Goal: Task Accomplishment & Management: Use online tool/utility

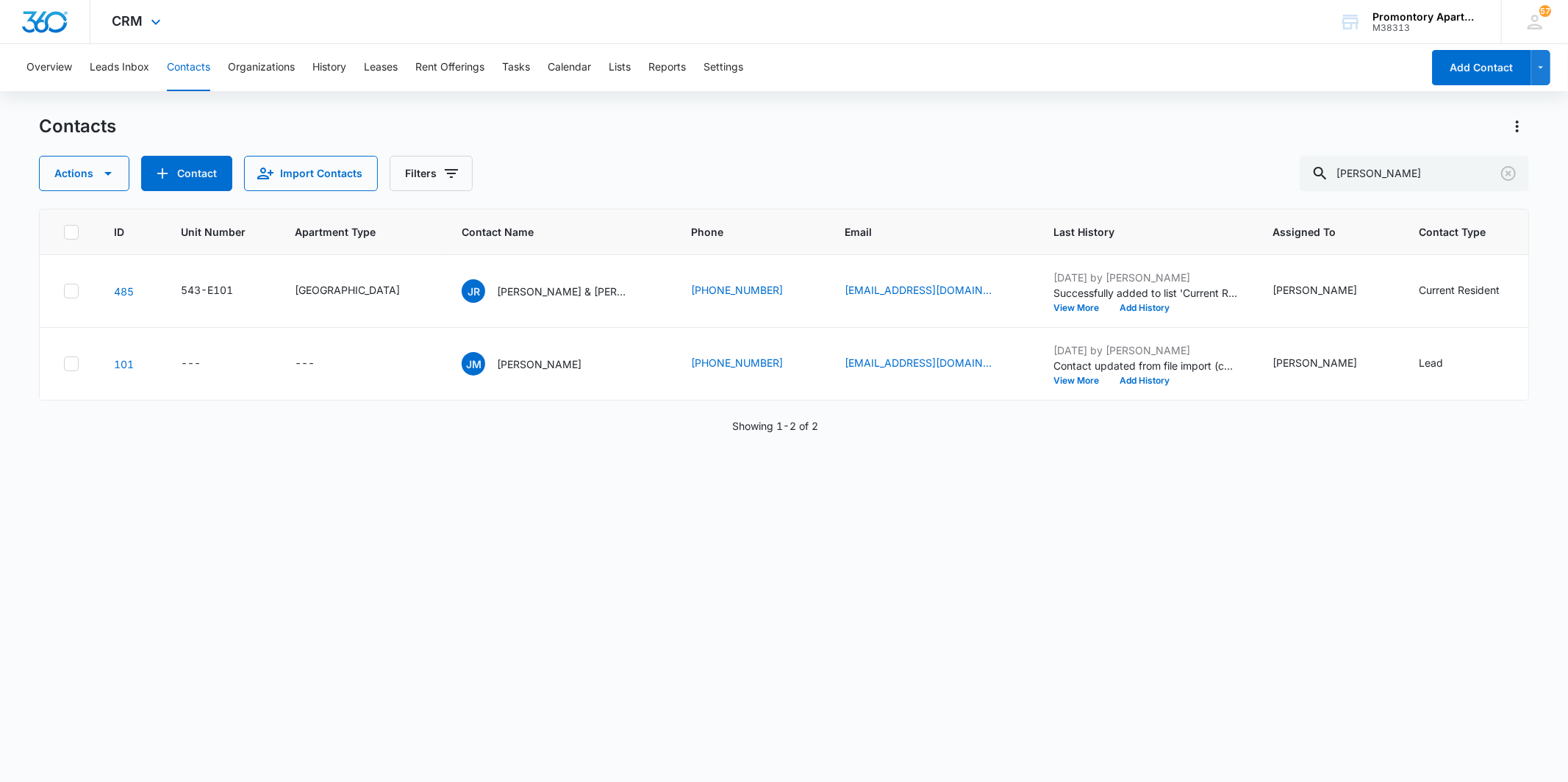
click at [108, 13] on div "CRM Apps Reputation Websites Forms CRM Email Social Content Intelligence Files …" at bounding box center [139, 22] width 97 height 43
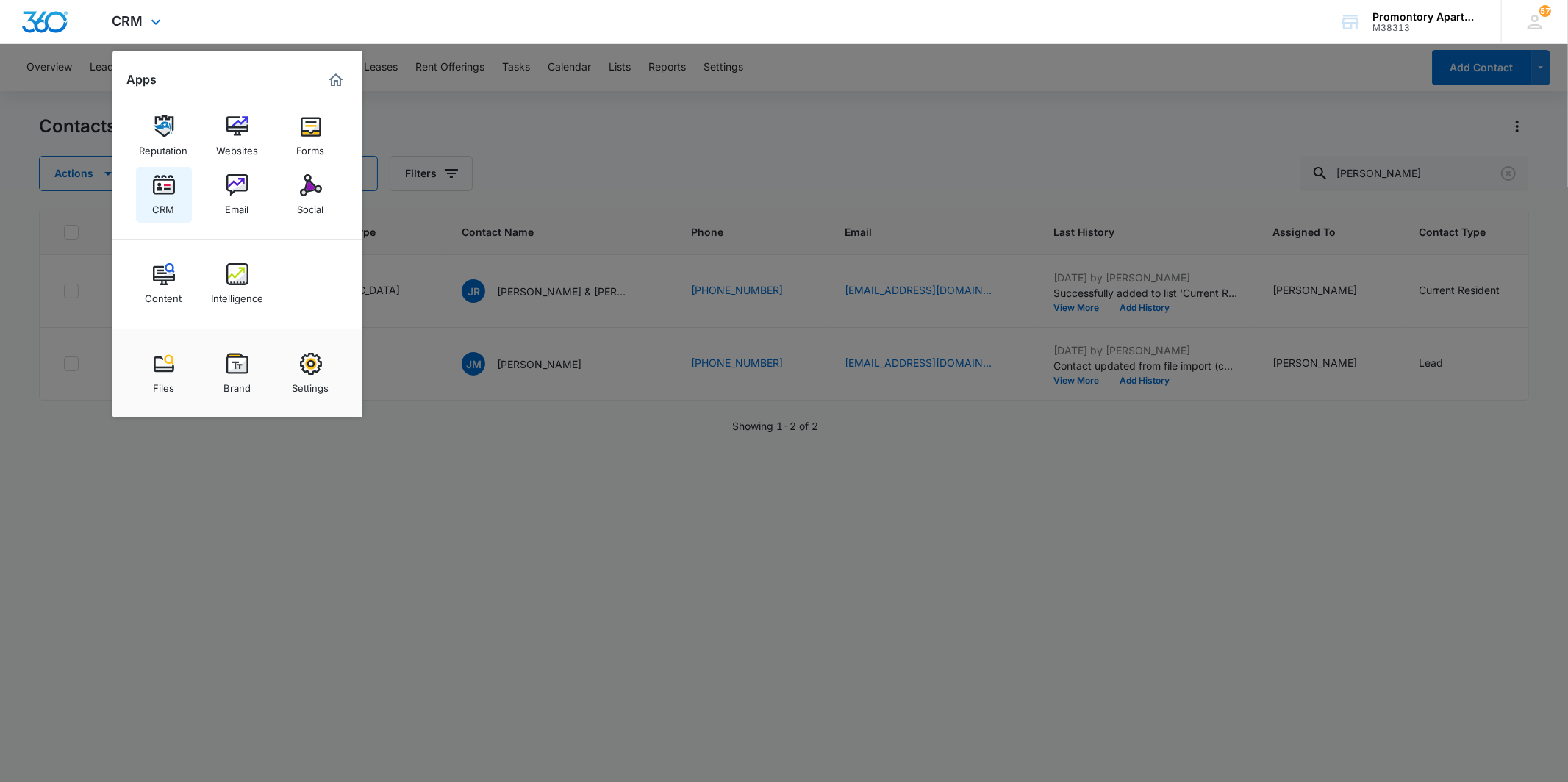
click at [153, 203] on div "CRM" at bounding box center [164, 205] width 22 height 19
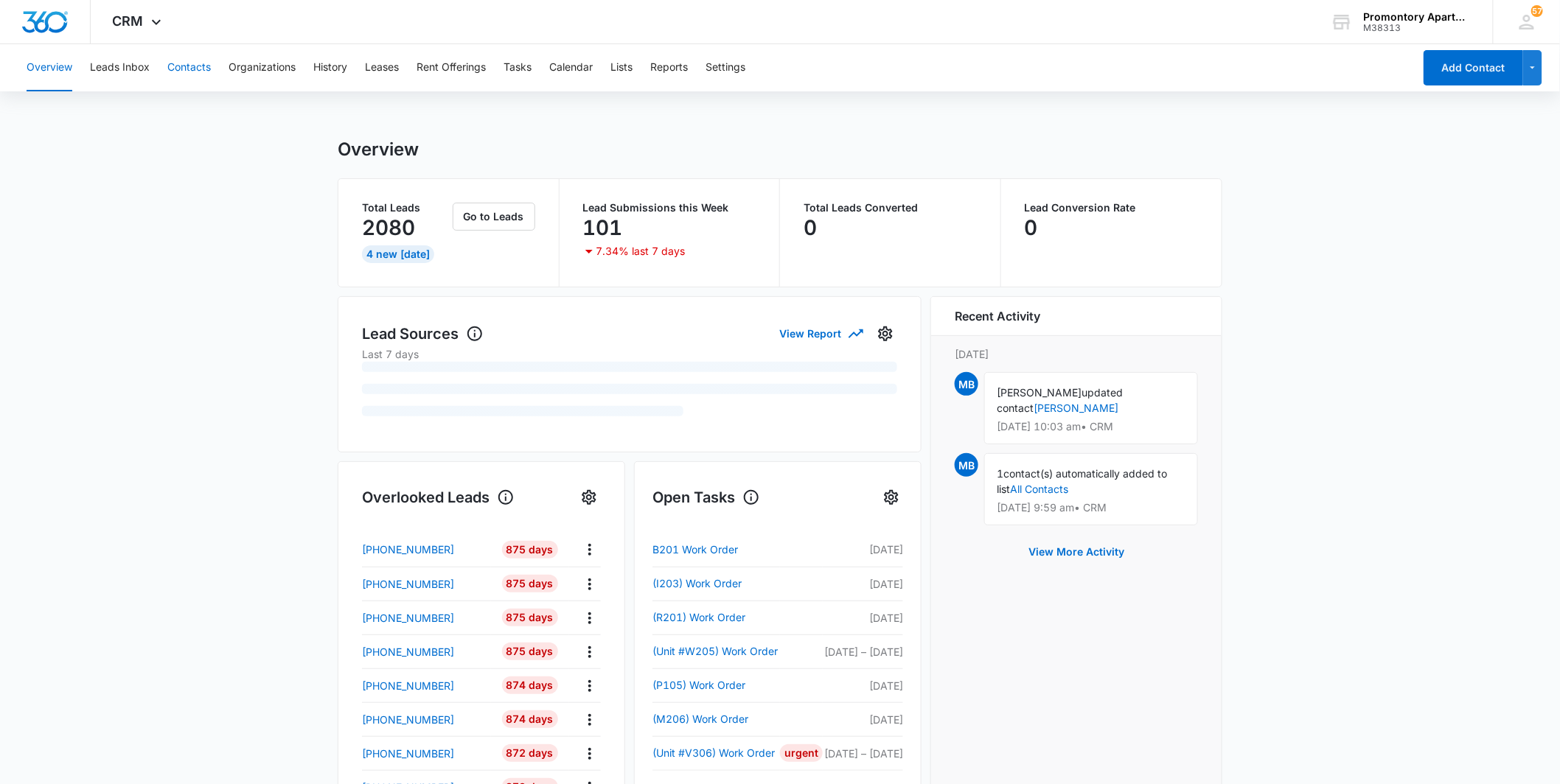
click at [186, 72] on button "Contacts" at bounding box center [189, 68] width 44 height 48
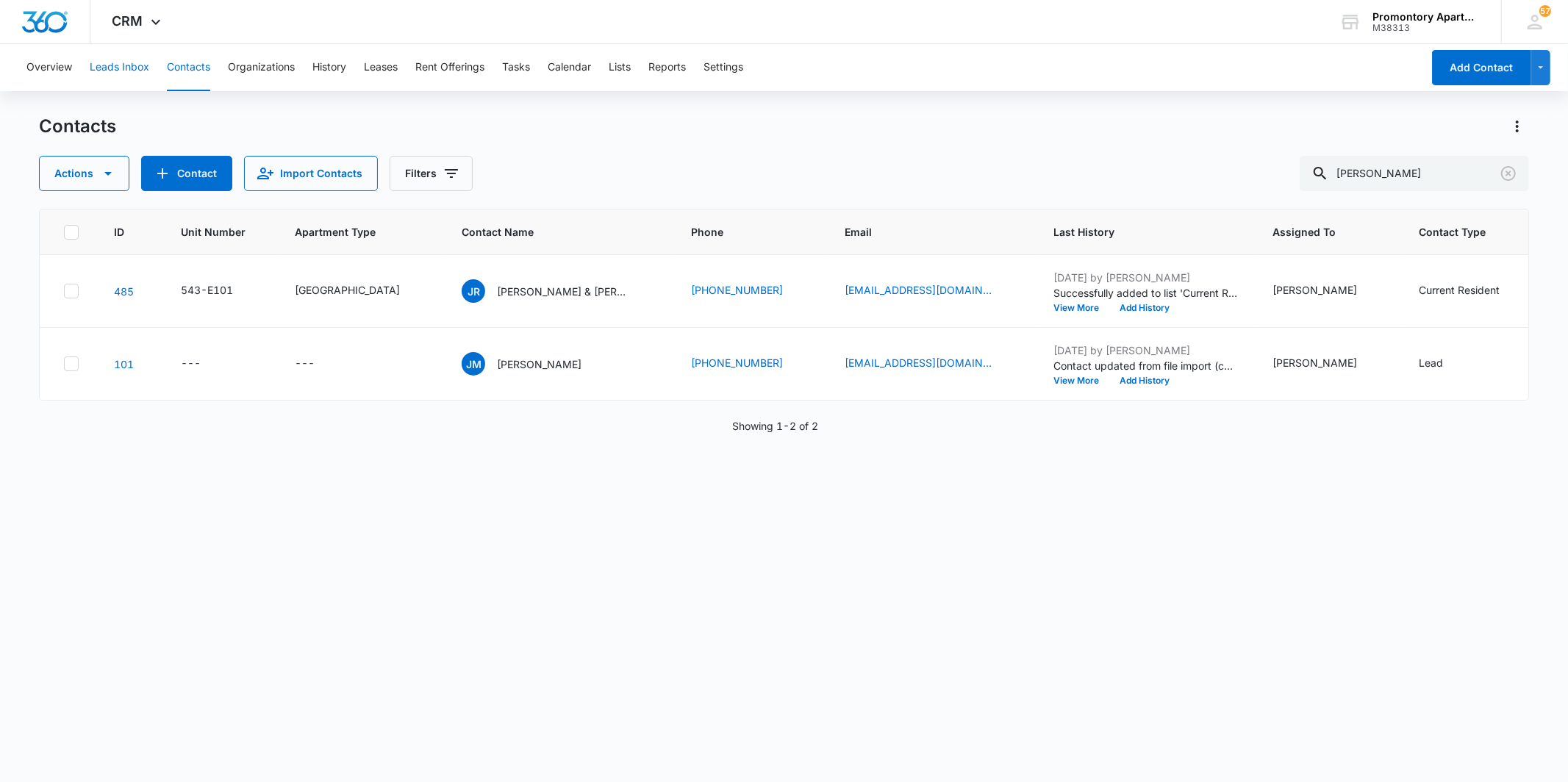
click at [122, 66] on button "Leads Inbox" at bounding box center [119, 68] width 59 height 47
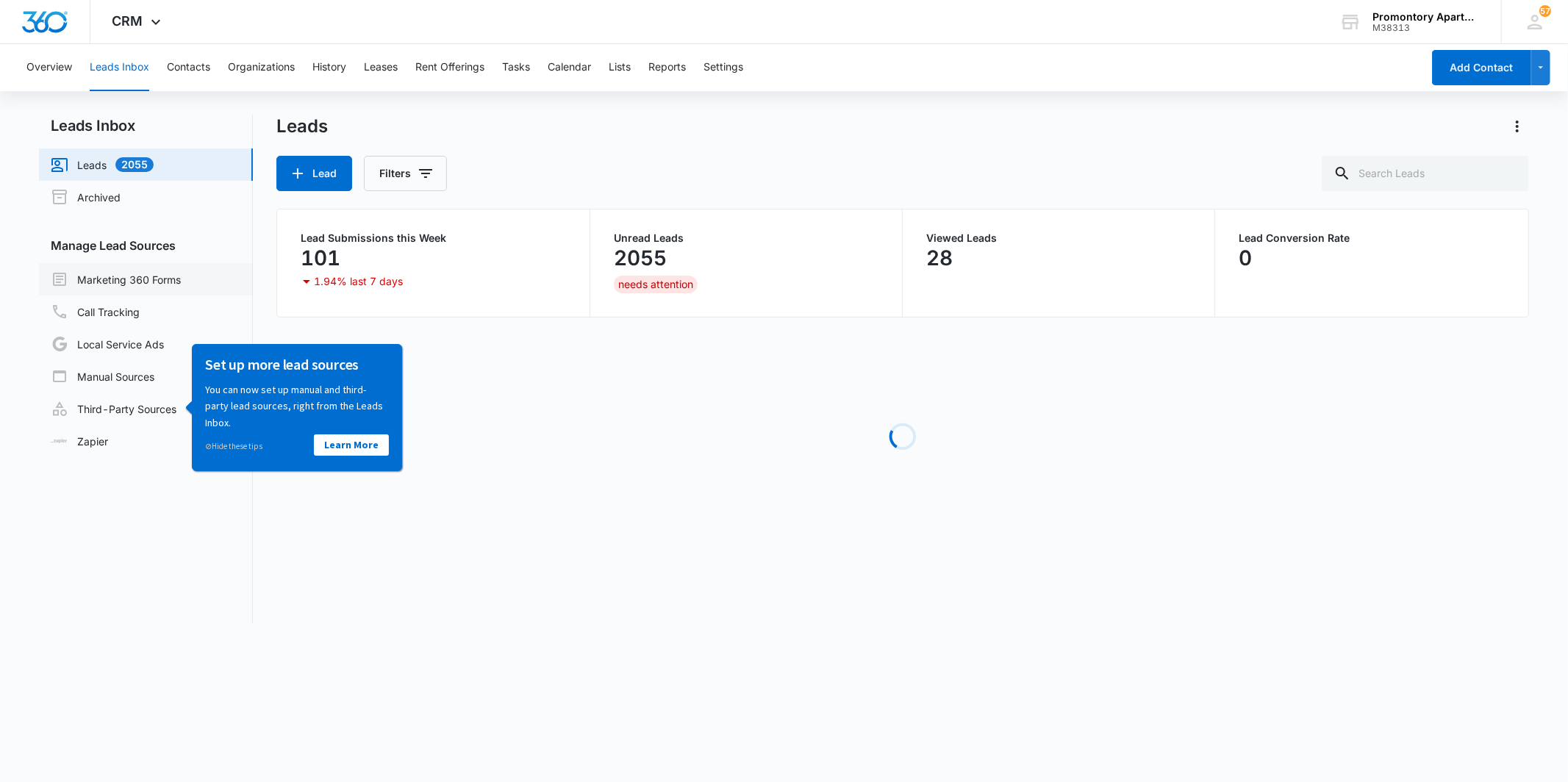
click at [136, 279] on link "Marketing 360 Forms" at bounding box center [116, 279] width 130 height 18
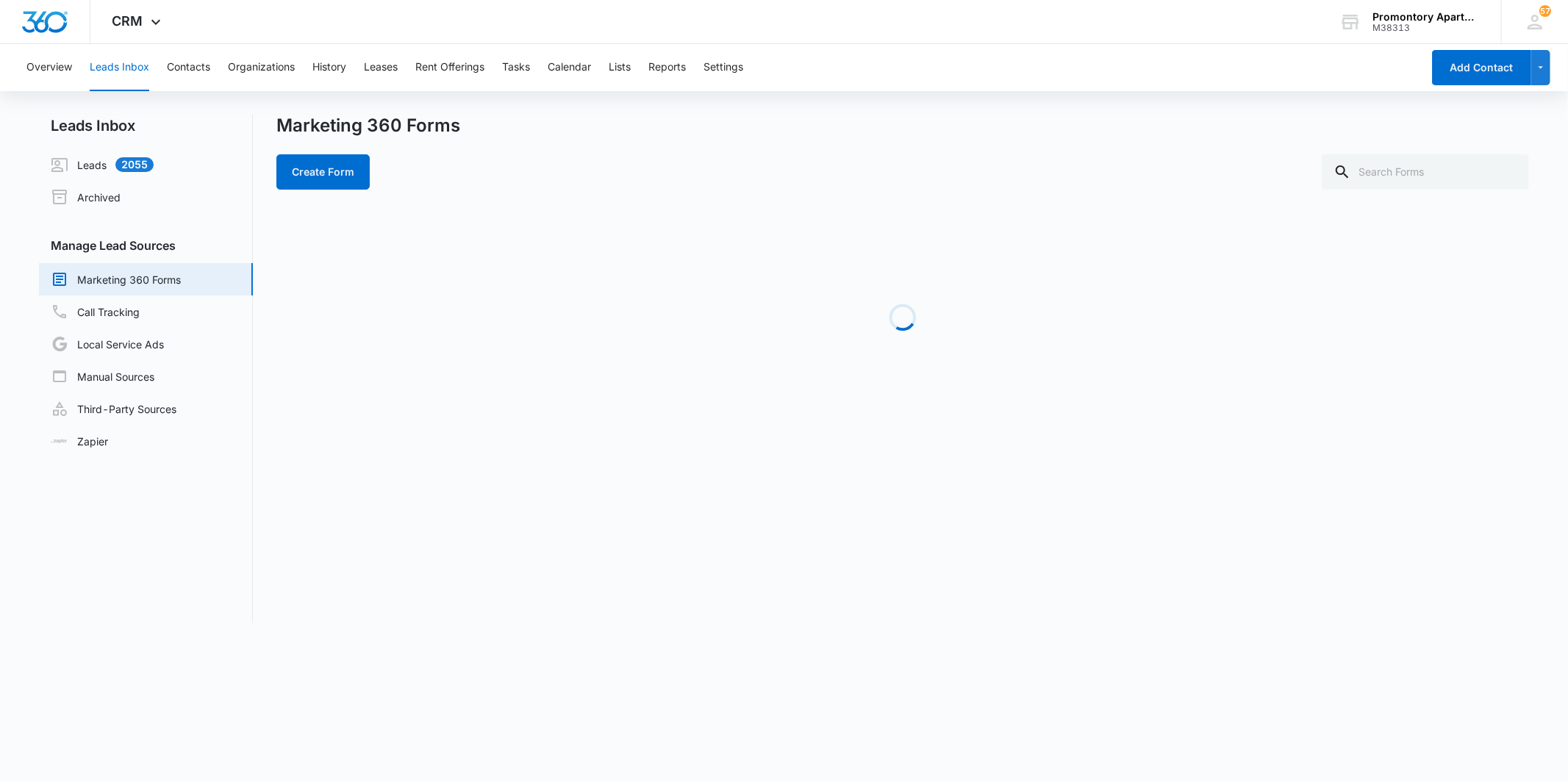
click at [1108, 86] on div "Overview Leads Inbox Contacts Organizations History Leases Rent Offerings Tasks…" at bounding box center [720, 68] width 1404 height 47
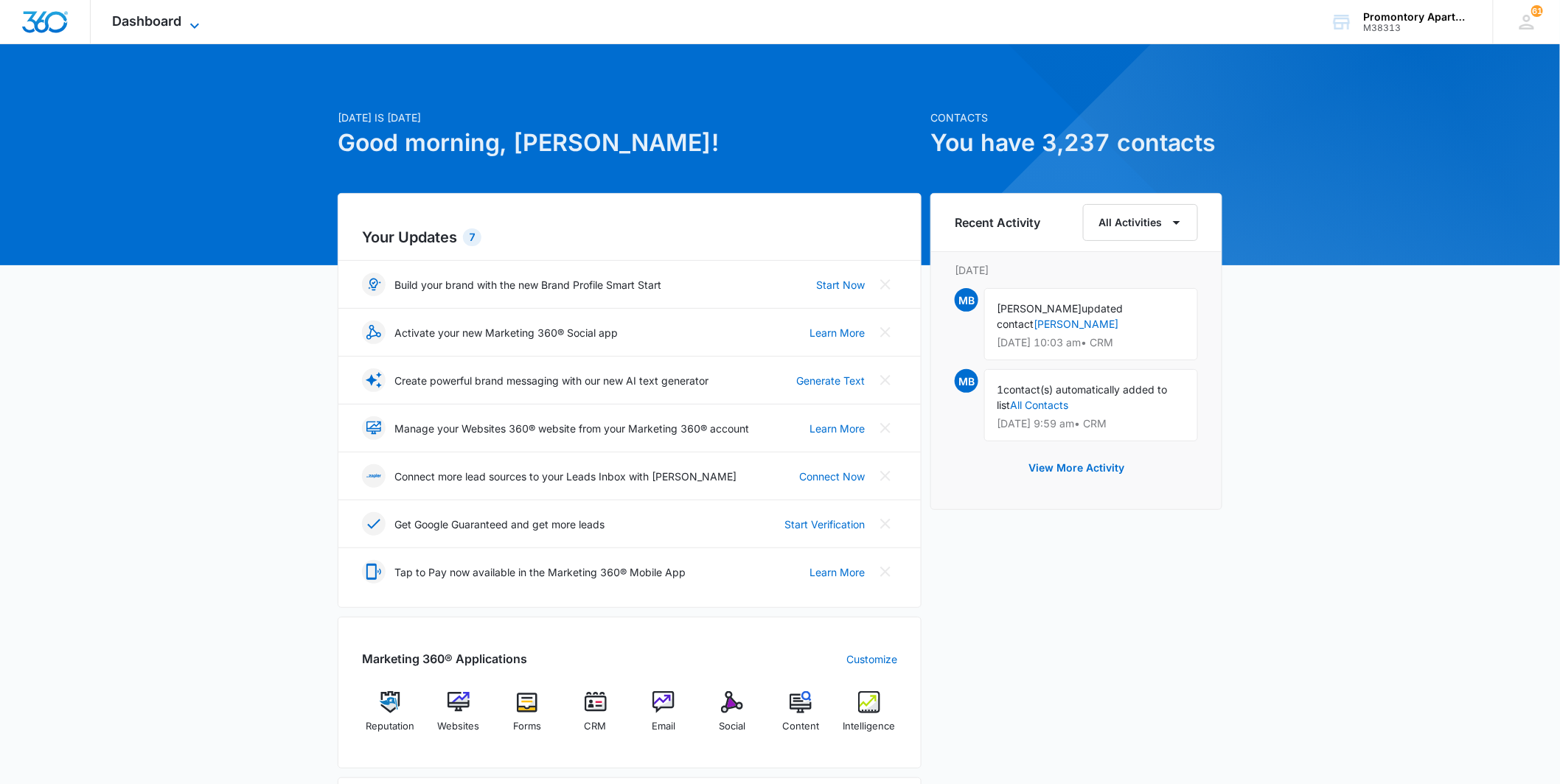
click at [189, 23] on icon at bounding box center [195, 26] width 18 height 18
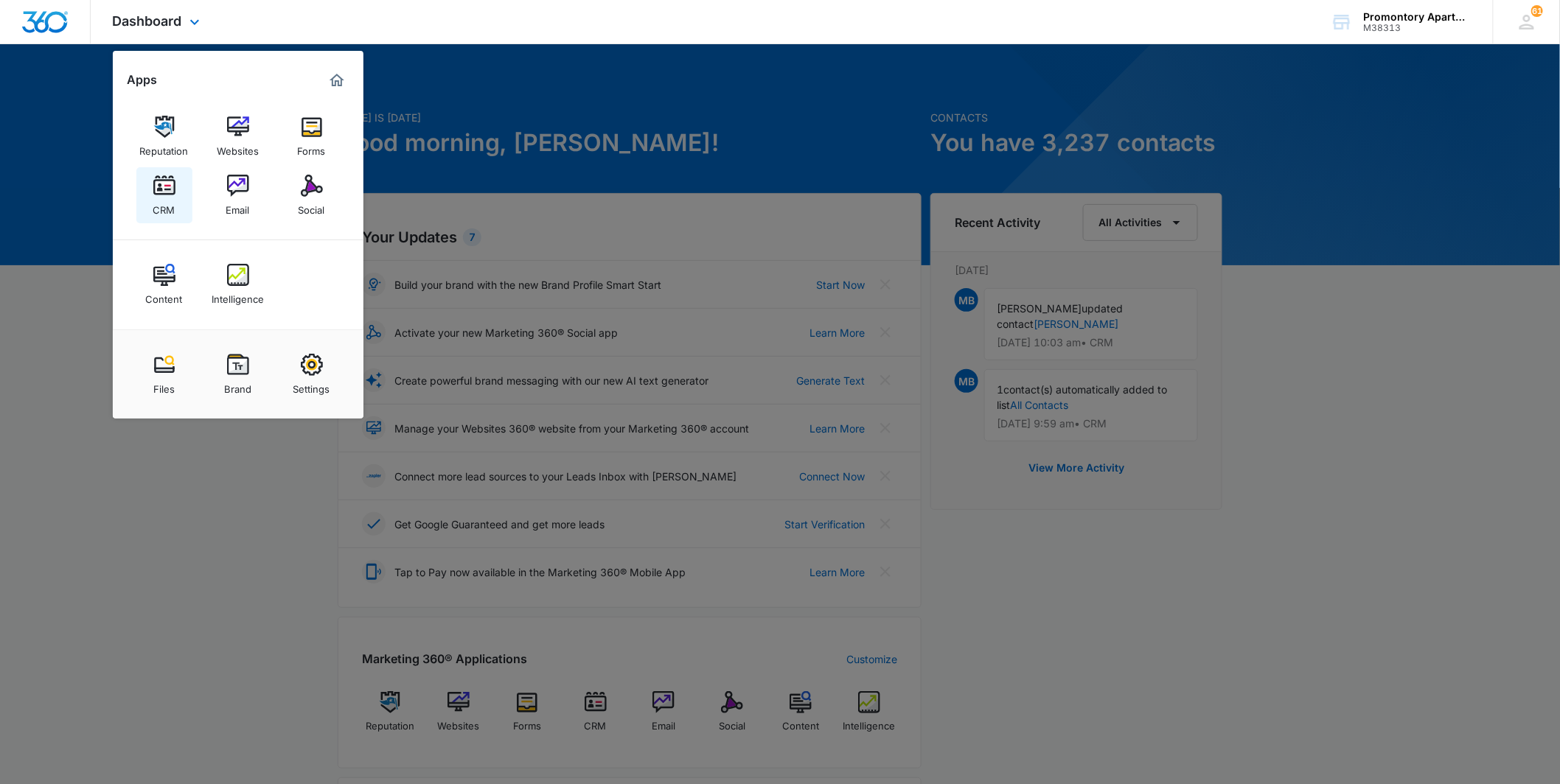
click at [158, 202] on div "CRM" at bounding box center [164, 206] width 22 height 19
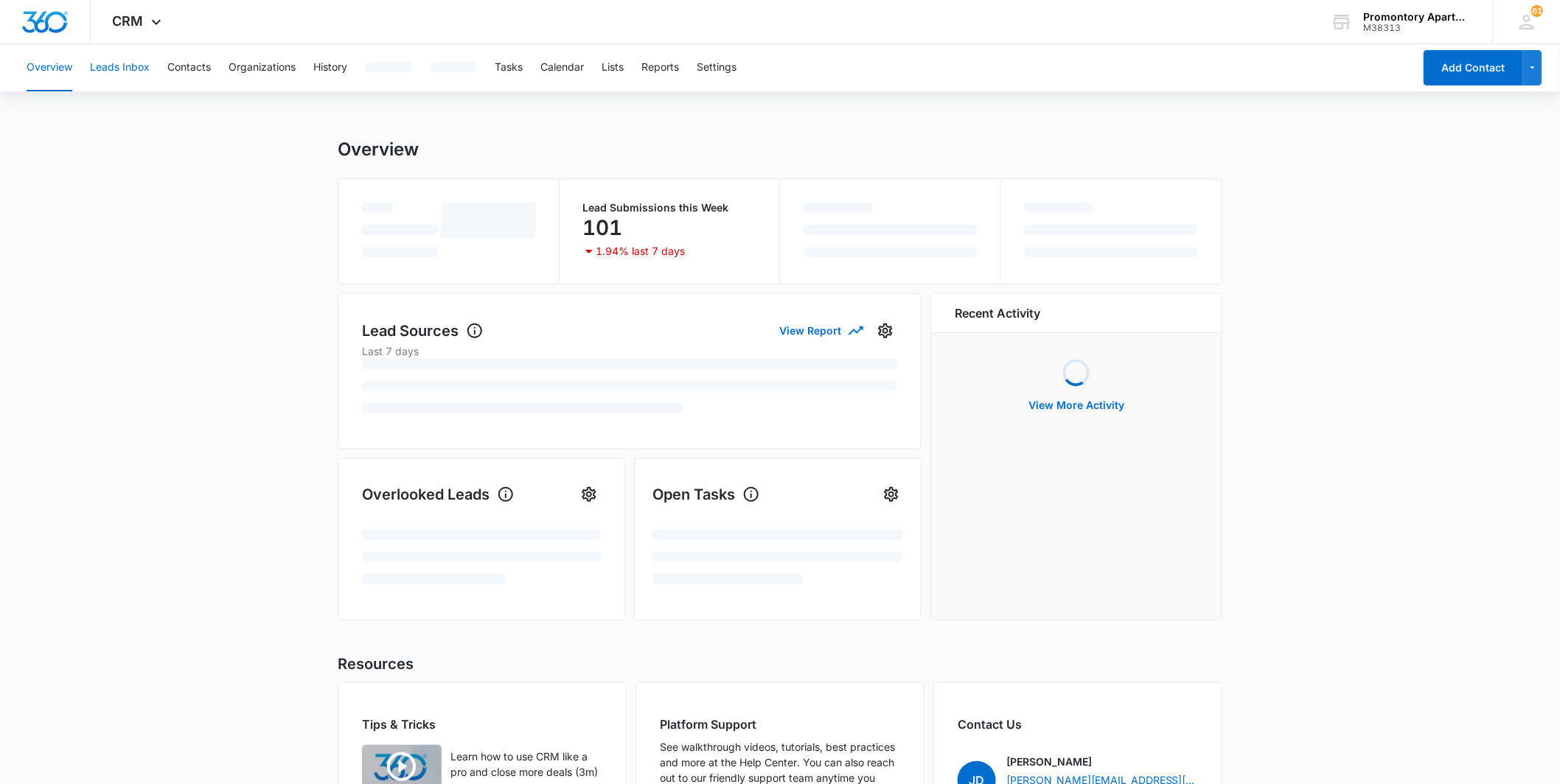
click at [138, 66] on button "Leads Inbox" at bounding box center [120, 68] width 59 height 48
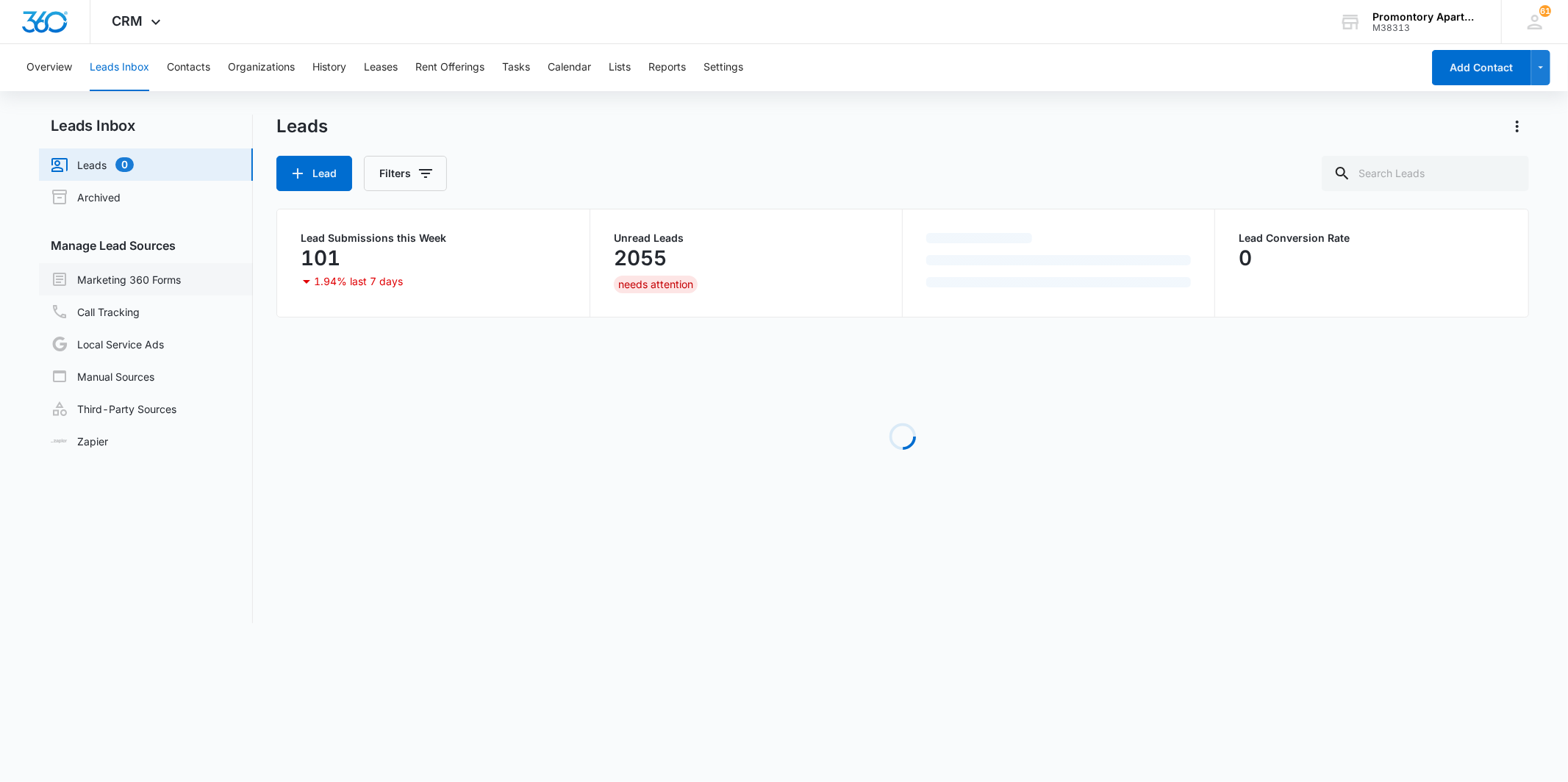
click at [151, 280] on link "Marketing 360 Forms" at bounding box center [116, 279] width 130 height 18
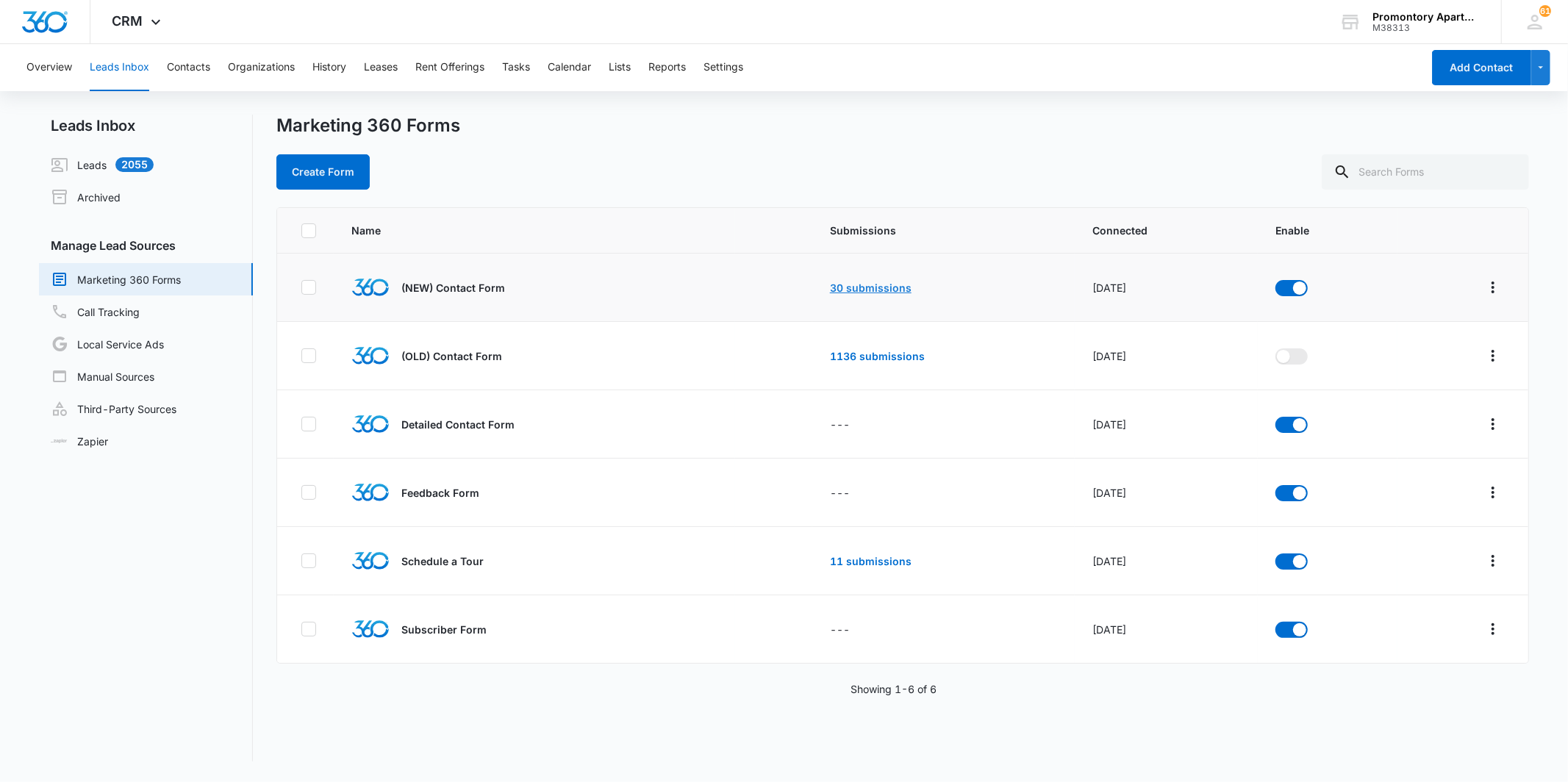
click at [829, 285] on link "30 submissions" at bounding box center [870, 287] width 82 height 13
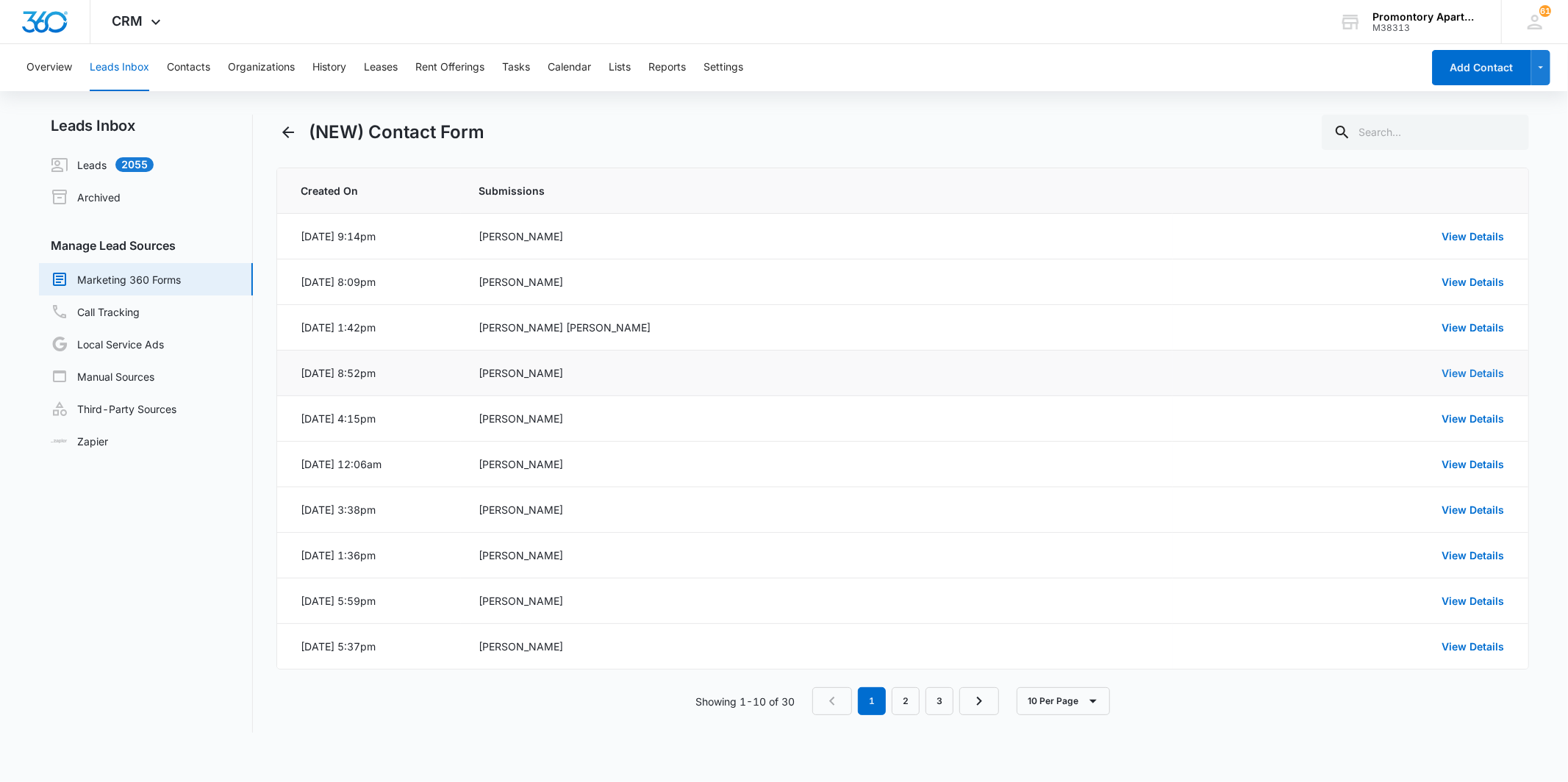
click at [1447, 372] on link "View Details" at bounding box center [1472, 372] width 62 height 13
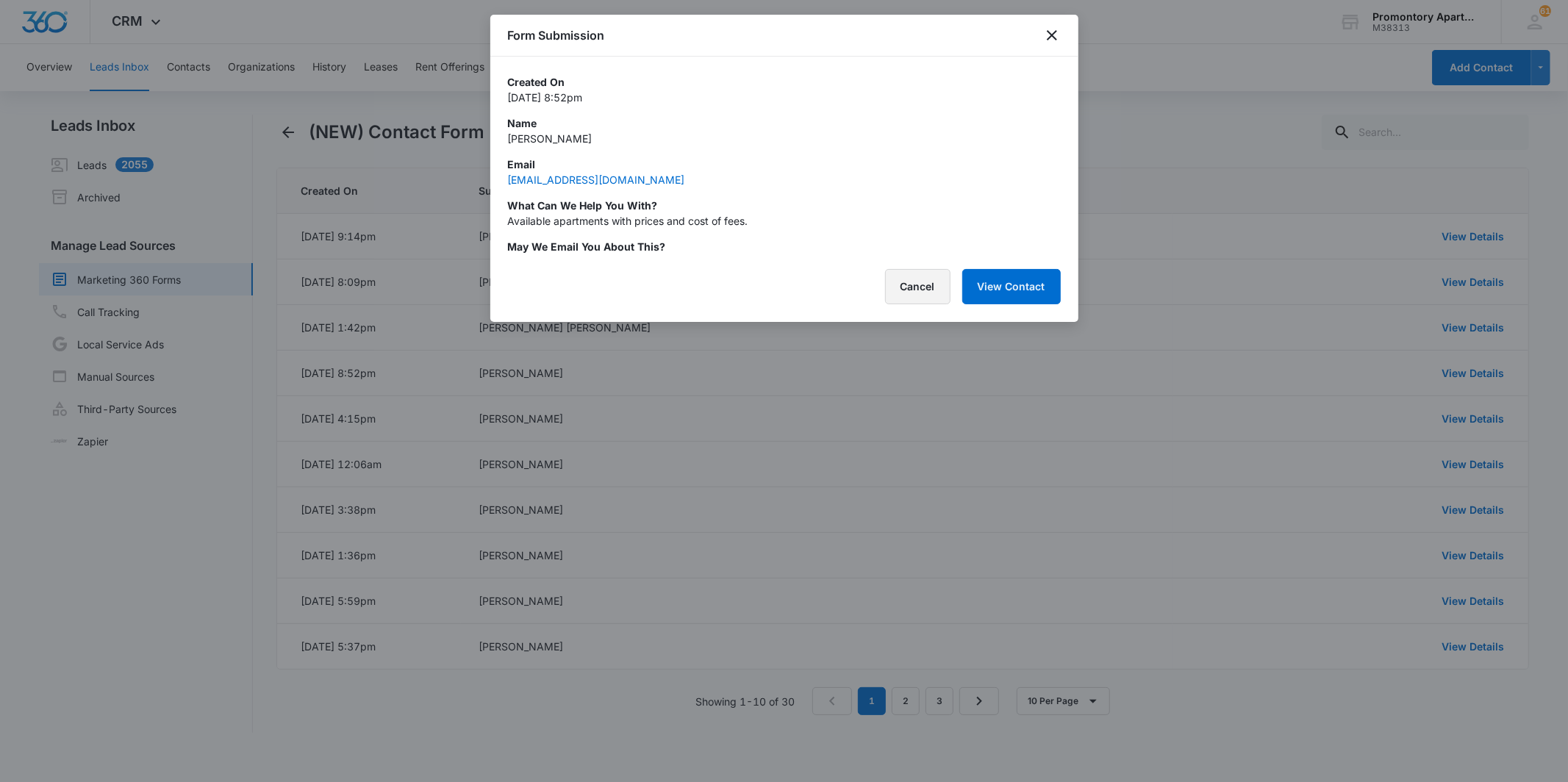
click at [918, 290] on button "Cancel" at bounding box center [917, 286] width 65 height 36
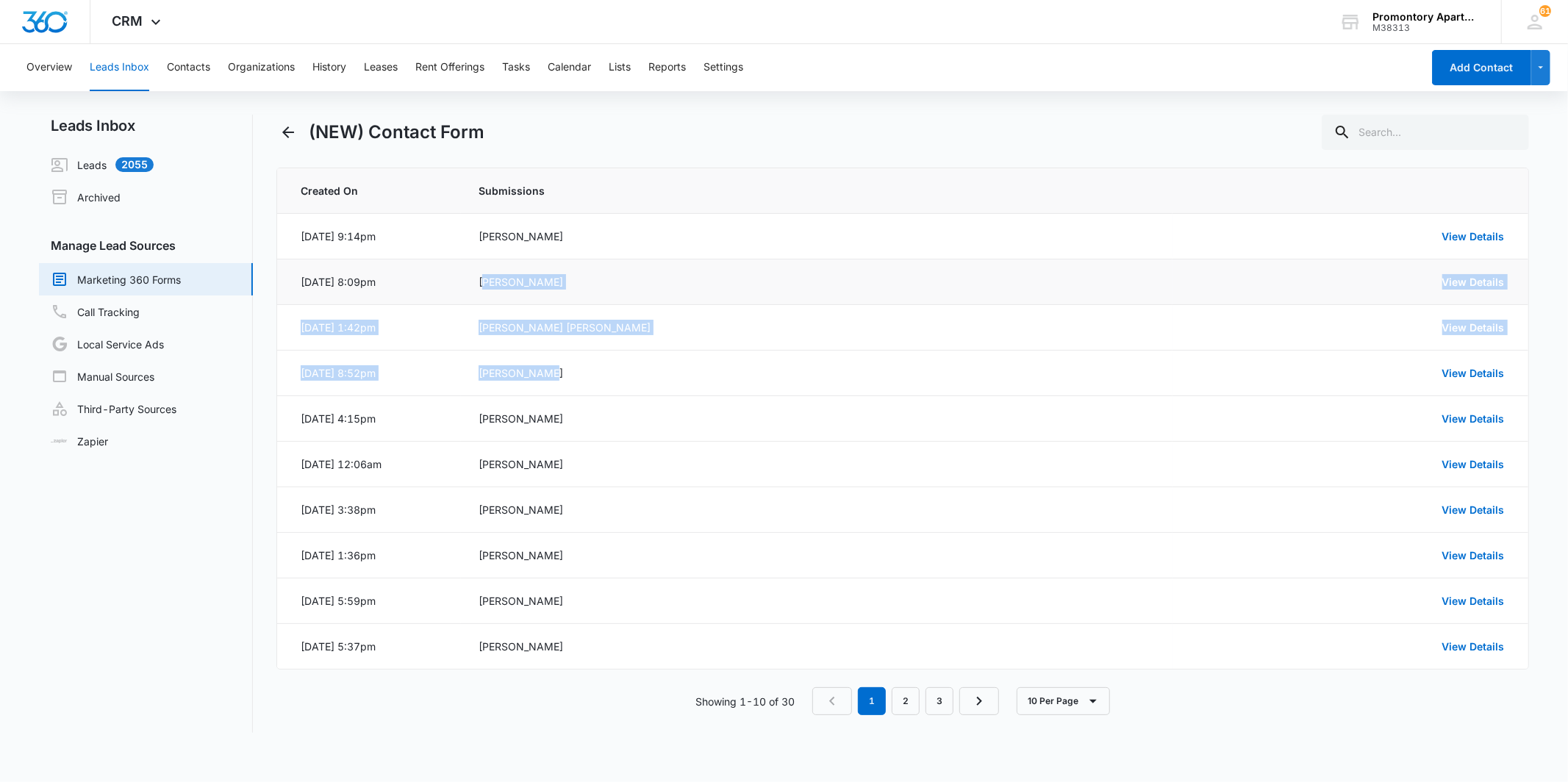
drag, startPoint x: 542, startPoint y: 368, endPoint x: 479, endPoint y: 291, distance: 99.5
click at [479, 291] on tbody "Sep 11, 2025 at 9:14pm Kristin Eisenreich View Details Sep 9, 2025 at 8:09pm Yv…" at bounding box center [902, 441] width 1250 height 455
click at [817, 164] on div "(NEW) Contact Form Created On Submissions Sep 11, 2025 at 9:14pm Kristin Eisenr…" at bounding box center [902, 424] width 1252 height 618
click at [1485, 235] on link "View Details" at bounding box center [1472, 236] width 62 height 13
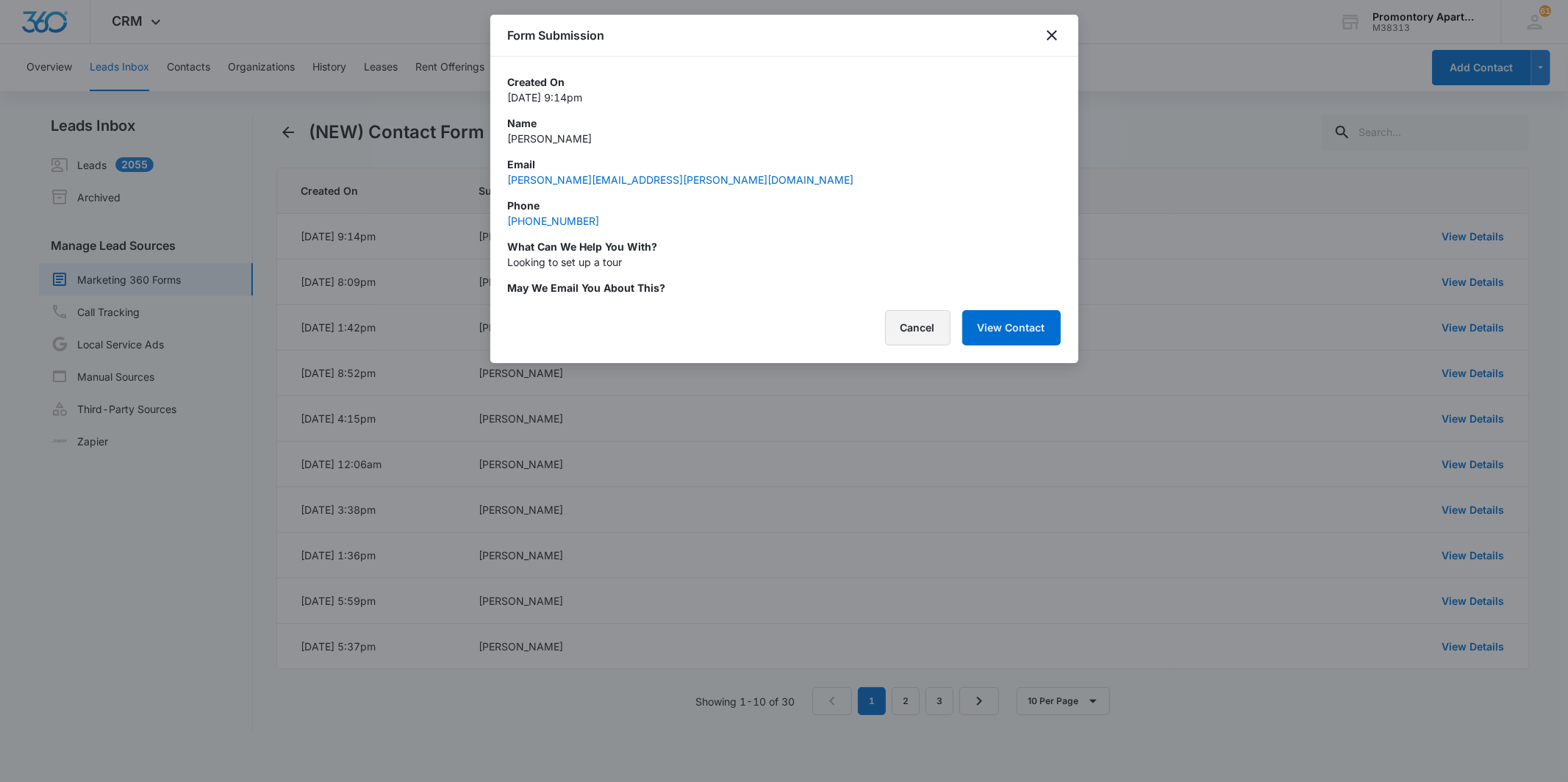
click at [942, 329] on button "Cancel" at bounding box center [917, 328] width 65 height 36
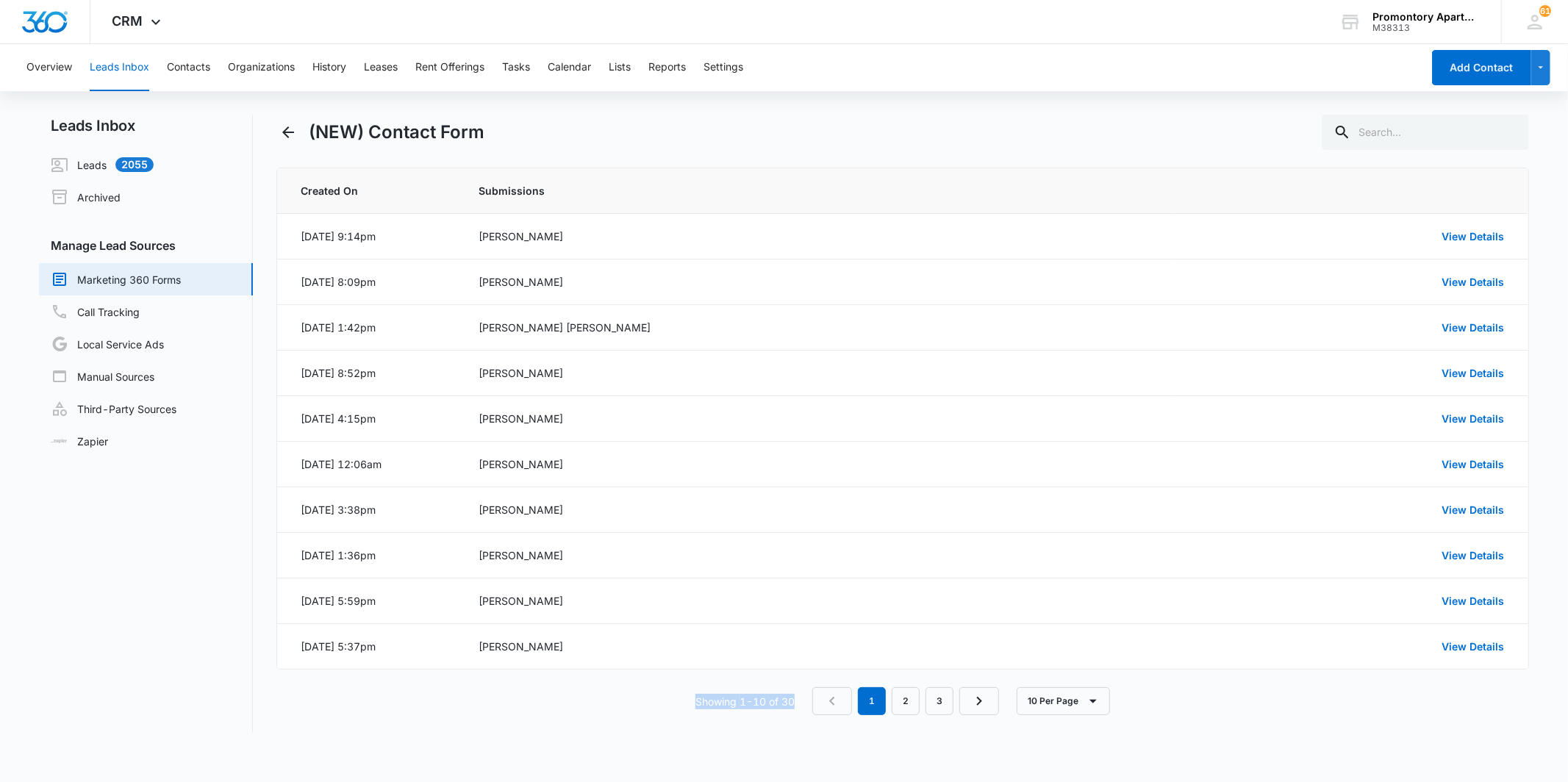
drag, startPoint x: 696, startPoint y: 699, endPoint x: 795, endPoint y: 707, distance: 99.3
click at [795, 707] on p "Showing 1-10 of 30" at bounding box center [745, 702] width 99 height 16
drag, startPoint x: 795, startPoint y: 707, endPoint x: 797, endPoint y: 717, distance: 10.2
click at [797, 717] on div "Created On Submissions Sep 11, 2025 at 9:14pm Kristin Eisenreich View Details S…" at bounding box center [902, 450] width 1252 height 565
drag, startPoint x: 789, startPoint y: 701, endPoint x: 668, endPoint y: 714, distance: 121.7
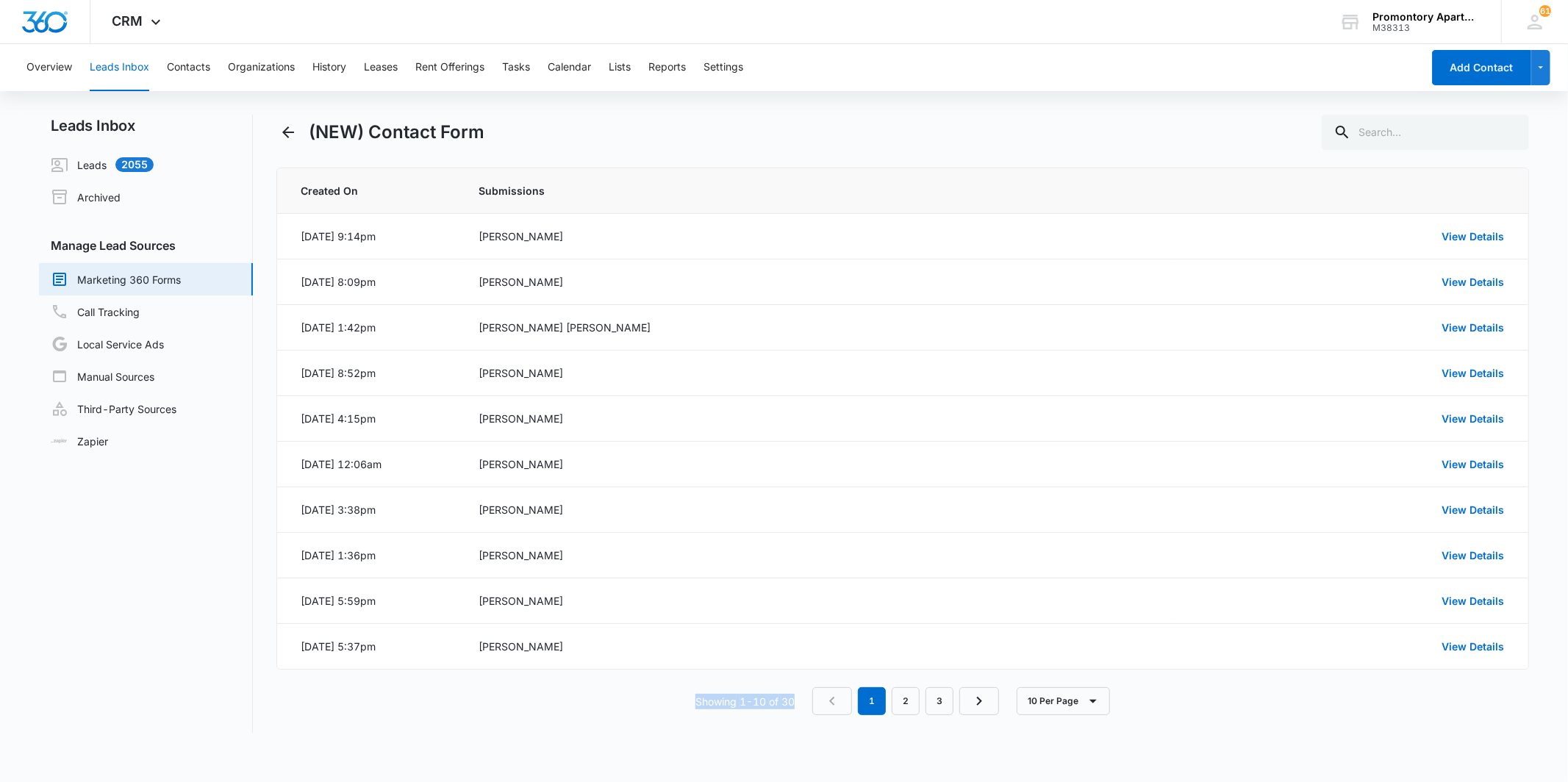
click at [668, 714] on div "Showing 1-10 of 30 1 2 3 10 Per Page" at bounding box center [902, 701] width 1252 height 28
click at [667, 714] on div "Showing 1-10 of 30 1 2 3 10 Per Page" at bounding box center [902, 701] width 1252 height 28
